Goal: Task Accomplishment & Management: Use online tool/utility

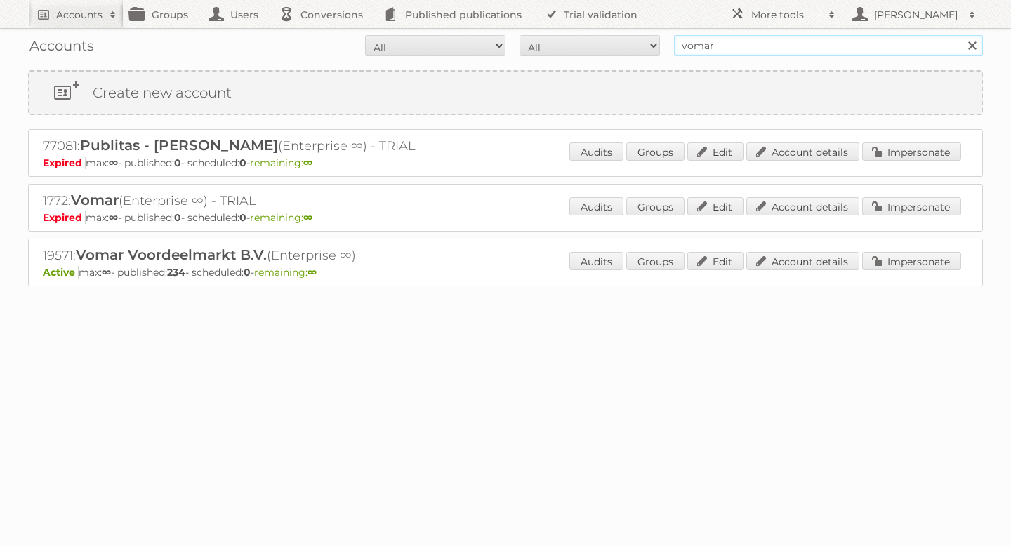
click at [772, 50] on input "vomar" at bounding box center [828, 45] width 309 height 21
type input "watson"
click at [961, 35] on input "Search" at bounding box center [971, 45] width 21 height 21
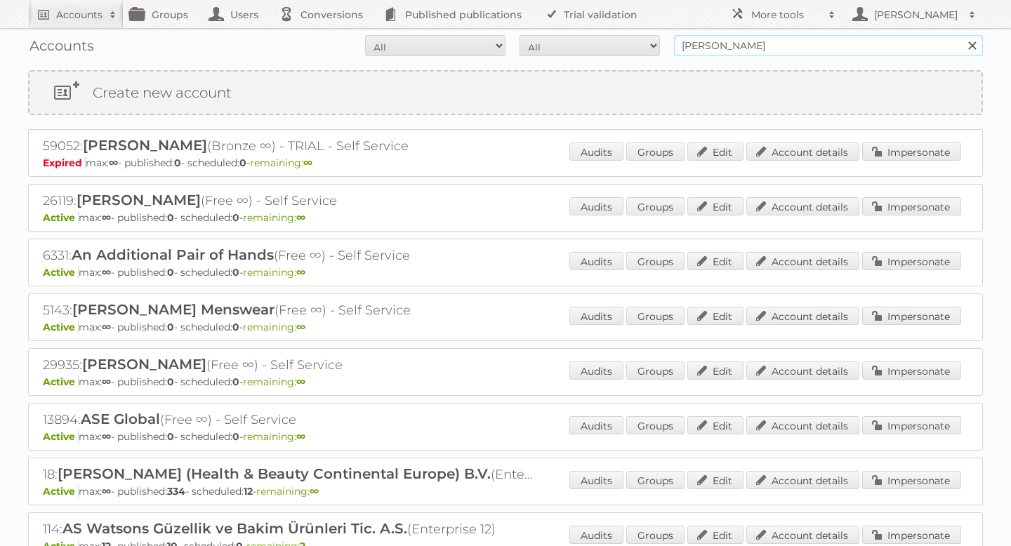
click at [705, 51] on input "watson" at bounding box center [828, 45] width 309 height 21
type input "as watson"
click at [961, 35] on input "Search" at bounding box center [971, 45] width 21 height 21
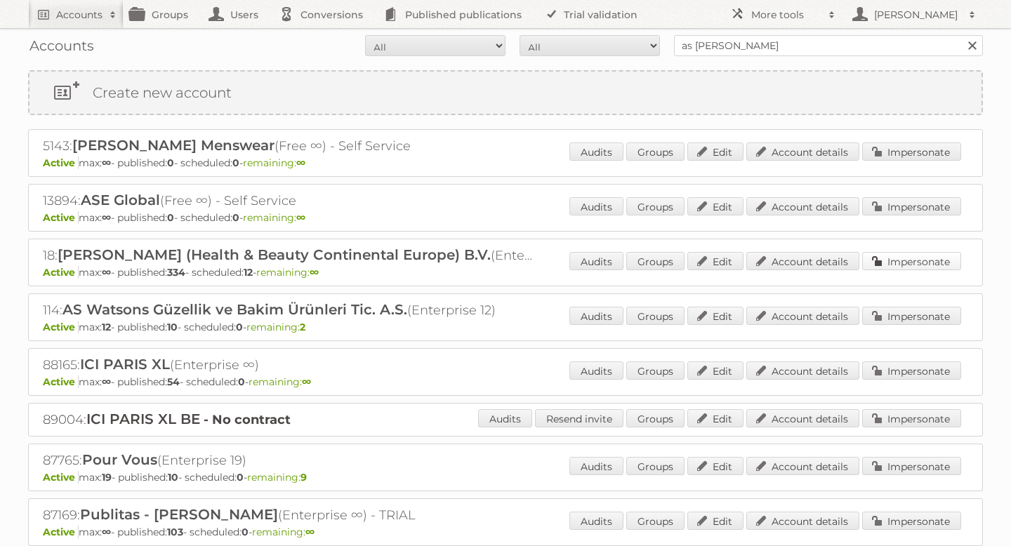
click at [895, 264] on link "Impersonate" at bounding box center [911, 261] width 99 height 18
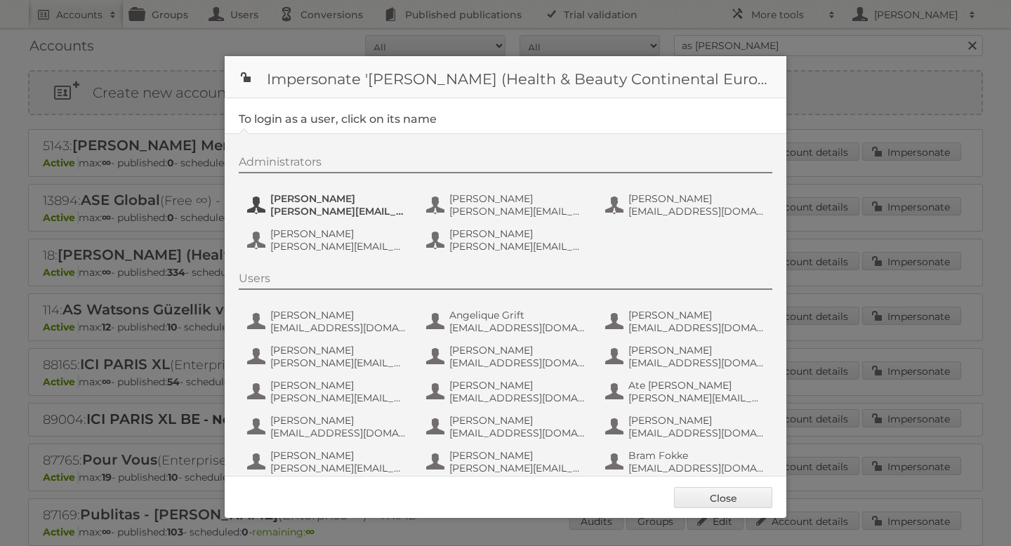
click at [319, 211] on span "e.nauta@nl.aswatson.com" at bounding box center [338, 211] width 136 height 13
